Goal: Information Seeking & Learning: Learn about a topic

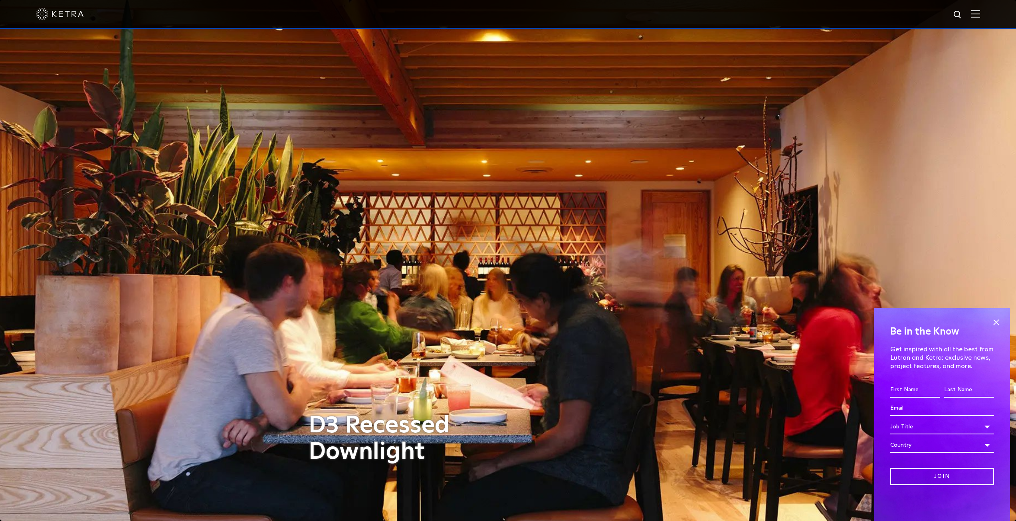
click at [561, 223] on div "D3 Recessed Downlight" at bounding box center [508, 260] width 399 height 521
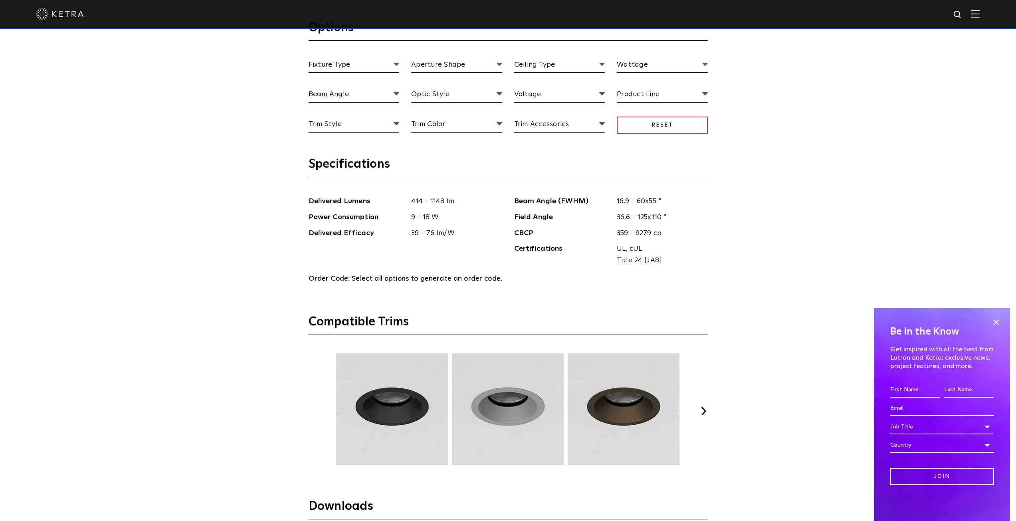
scroll to position [998, 0]
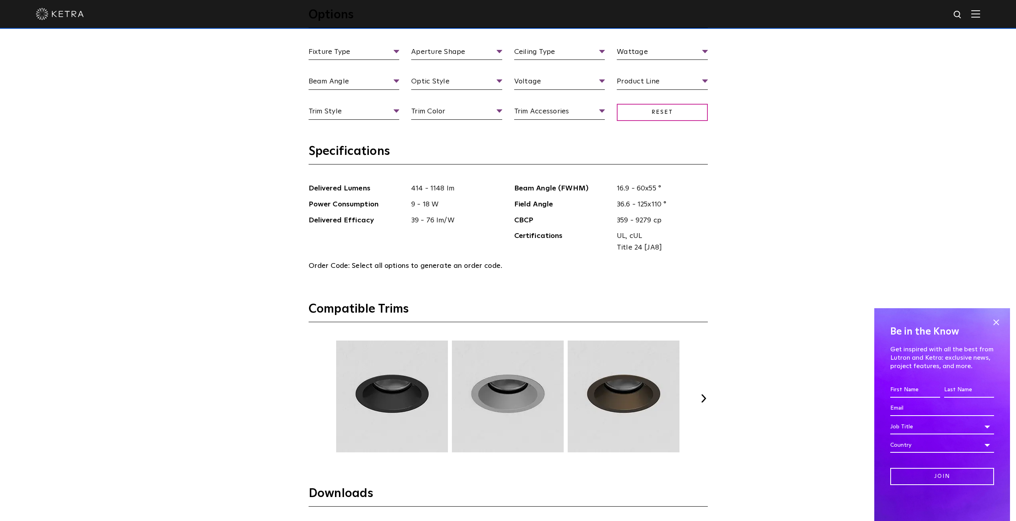
click at [703, 381] on div "Previous Next" at bounding box center [508, 399] width 399 height 116
click at [703, 395] on button "Next" at bounding box center [704, 399] width 8 height 8
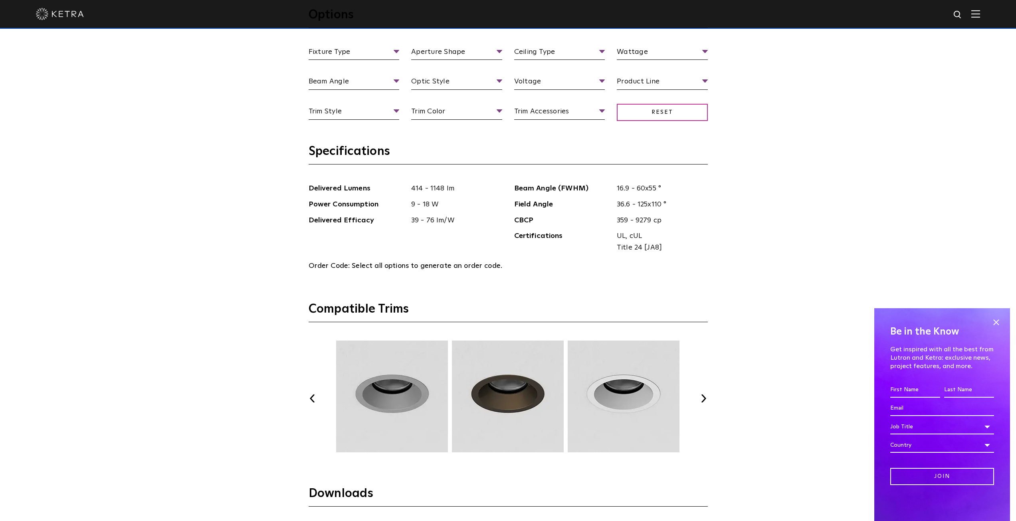
click at [703, 395] on button "Next" at bounding box center [704, 399] width 8 height 8
